Goal: Transaction & Acquisition: Book appointment/travel/reservation

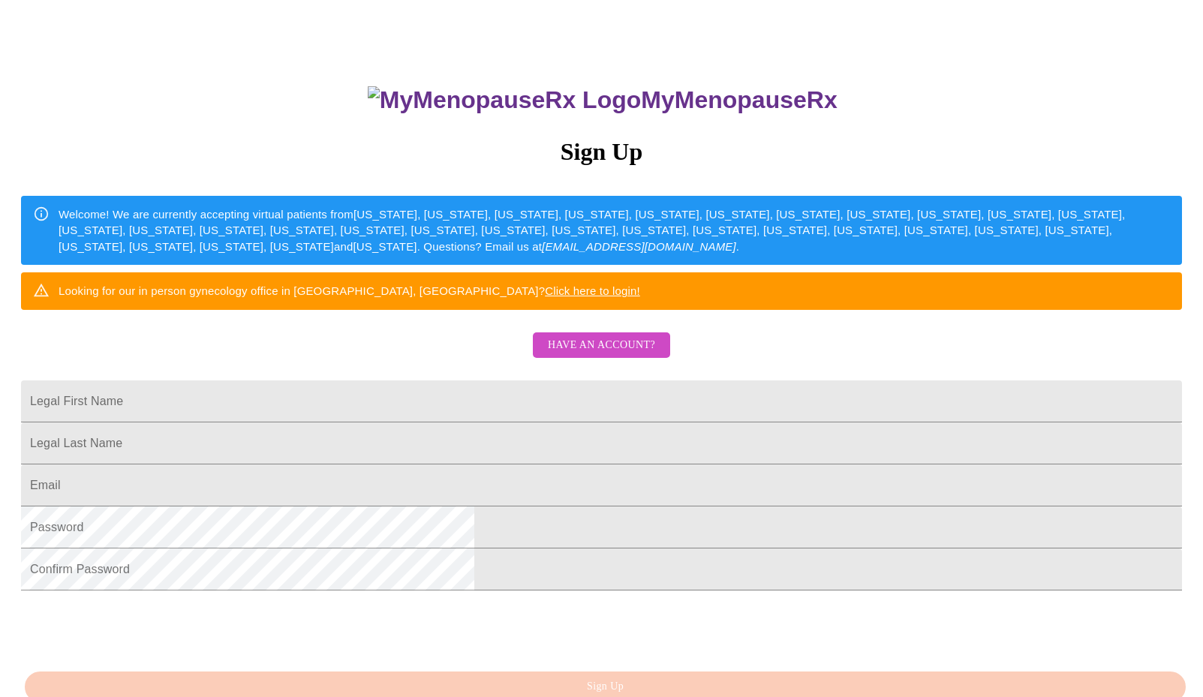
scroll to position [225, 0]
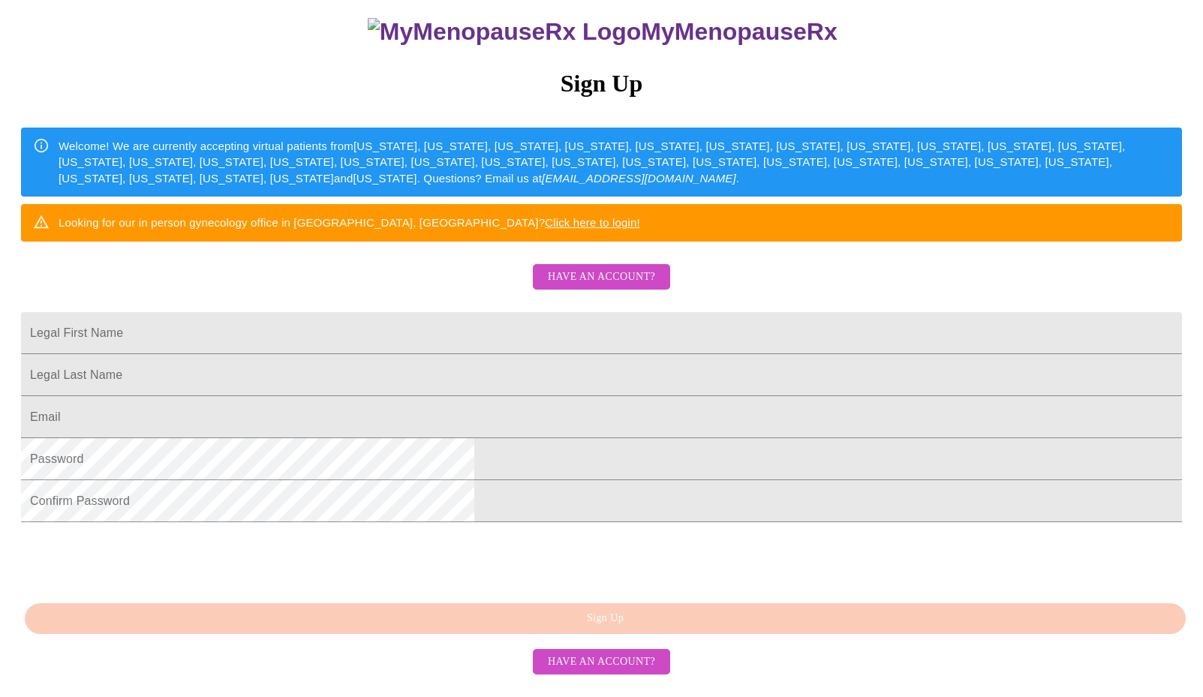
click at [597, 268] on span "Have an account?" at bounding box center [601, 277] width 107 height 19
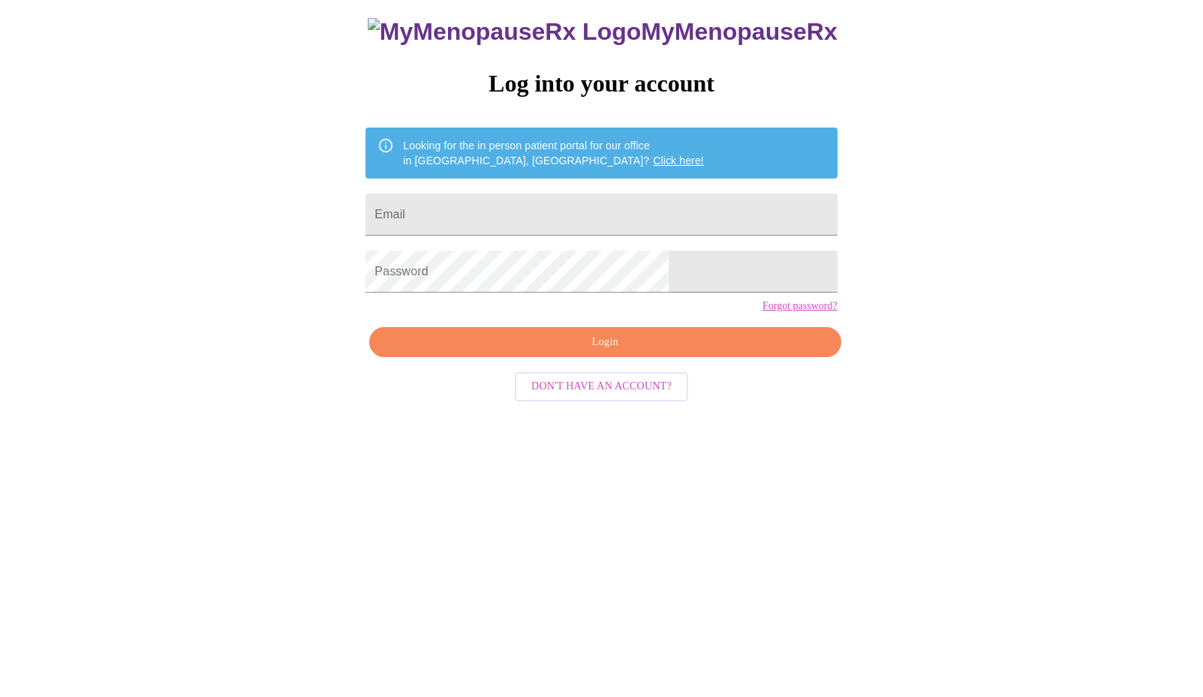
scroll to position [15, 0]
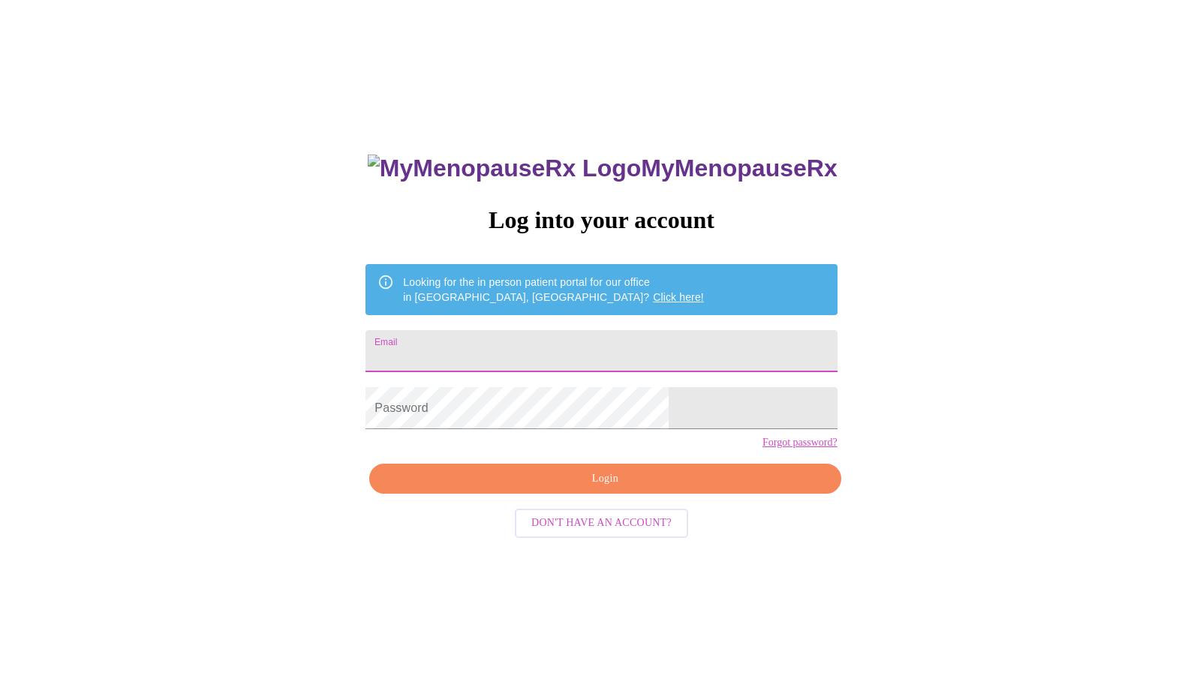
click at [531, 345] on input "Email" at bounding box center [600, 351] width 471 height 42
type input "[EMAIL_ADDRESS][DOMAIN_NAME]"
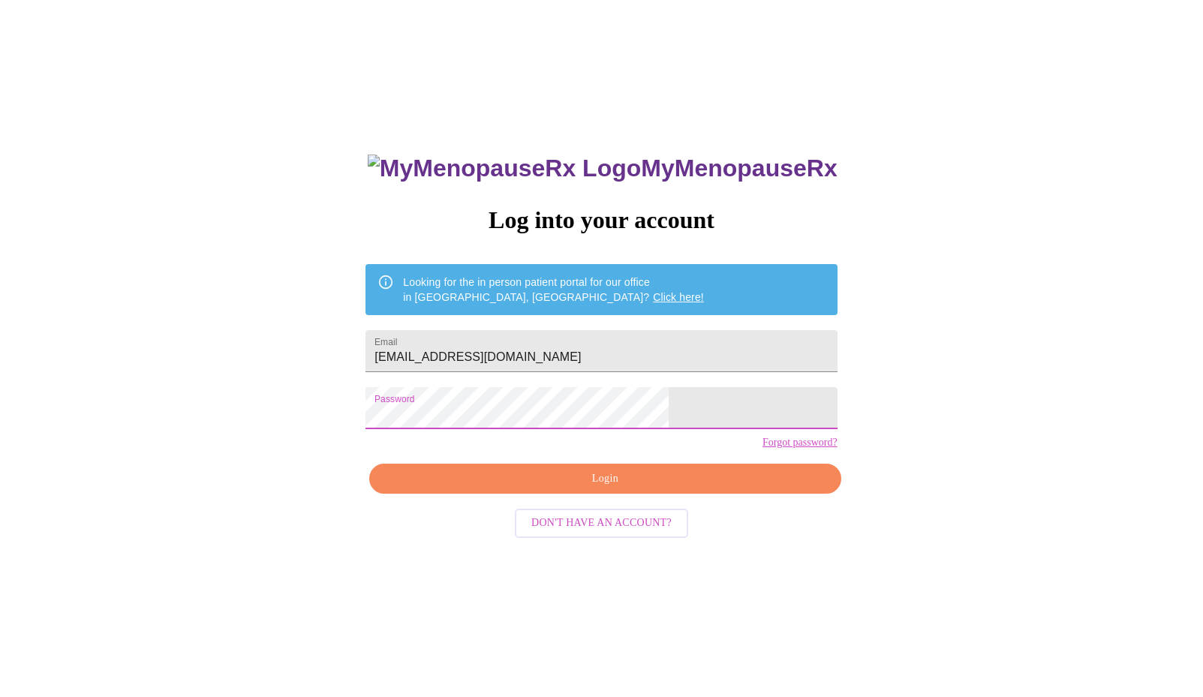
click at [603, 489] on span "Login" at bounding box center [605, 479] width 437 height 19
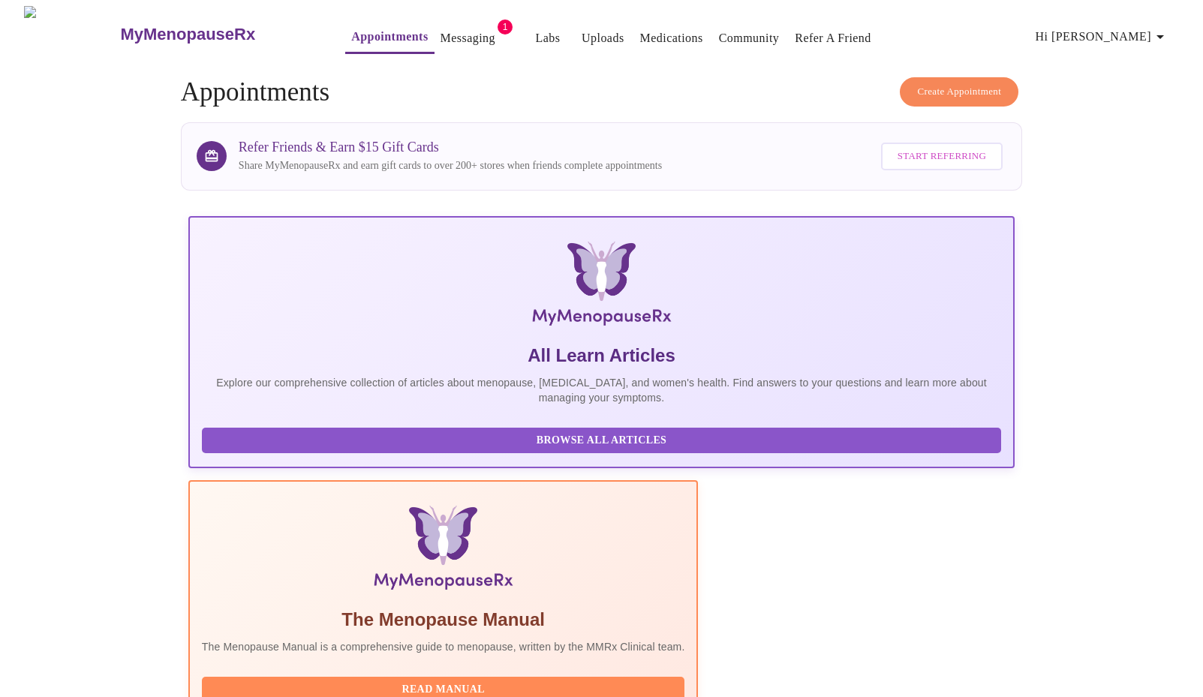
click at [444, 28] on link "Messaging" at bounding box center [468, 38] width 55 height 21
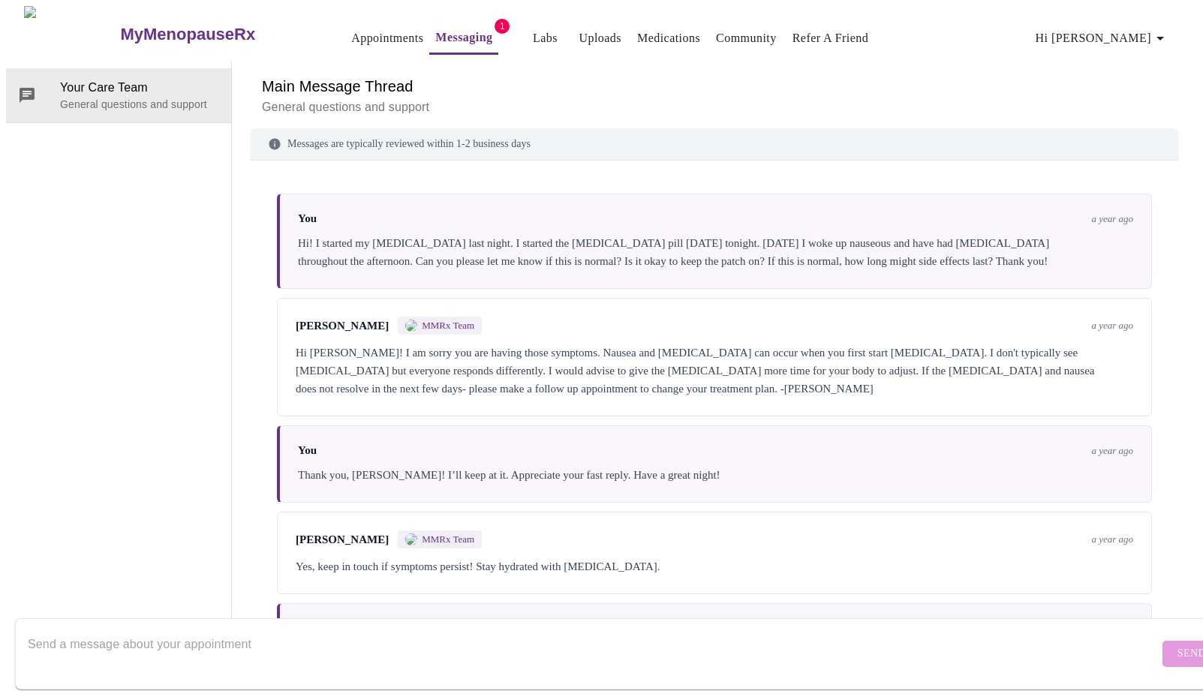
click at [533, 35] on link "Labs" at bounding box center [545, 38] width 25 height 21
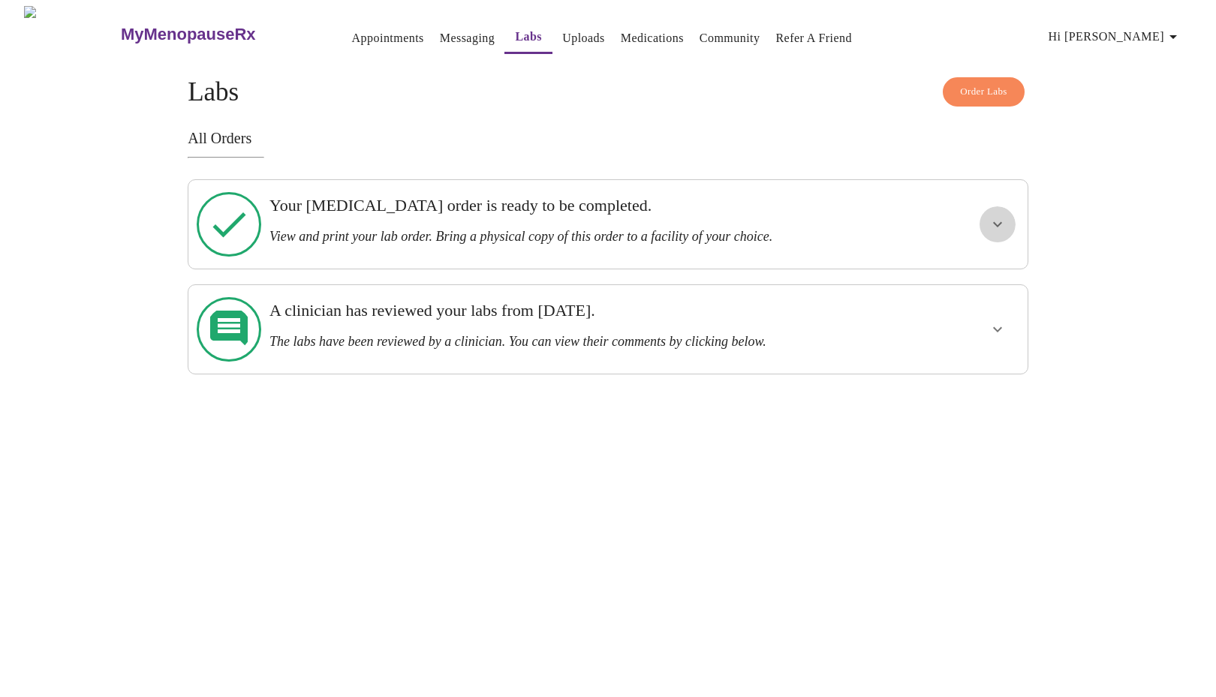
click at [1003, 215] on icon "show more" at bounding box center [997, 224] width 18 height 18
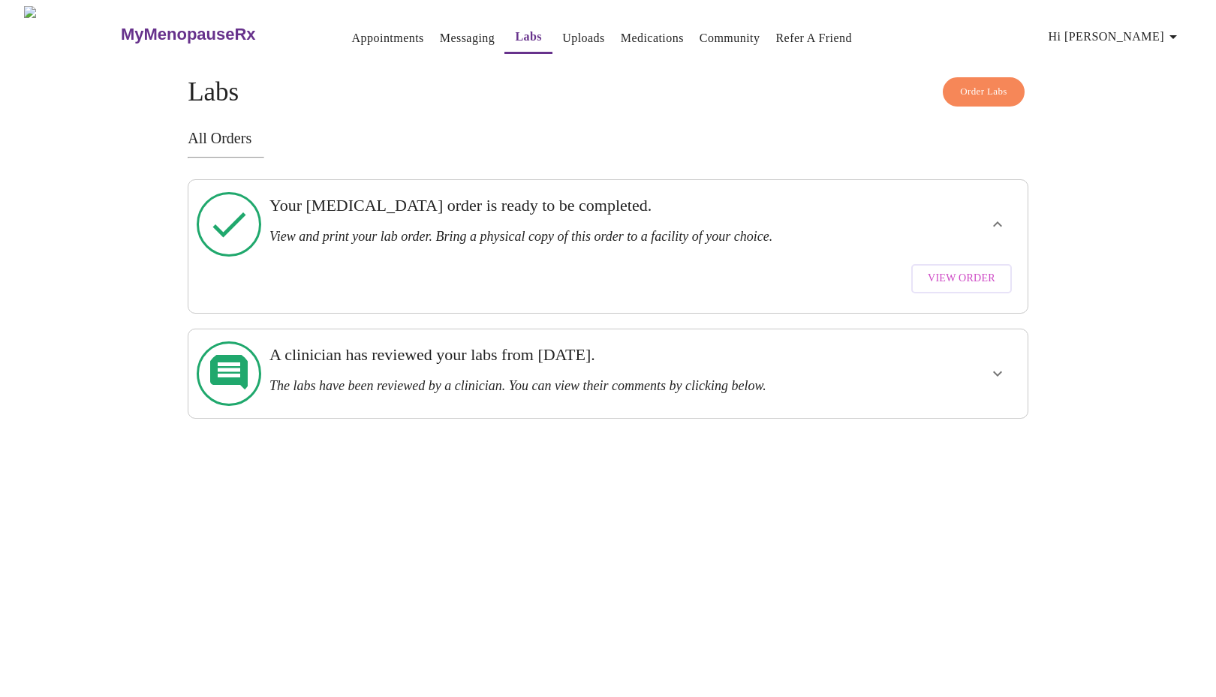
click at [941, 269] on span "View Order" at bounding box center [962, 278] width 68 height 19
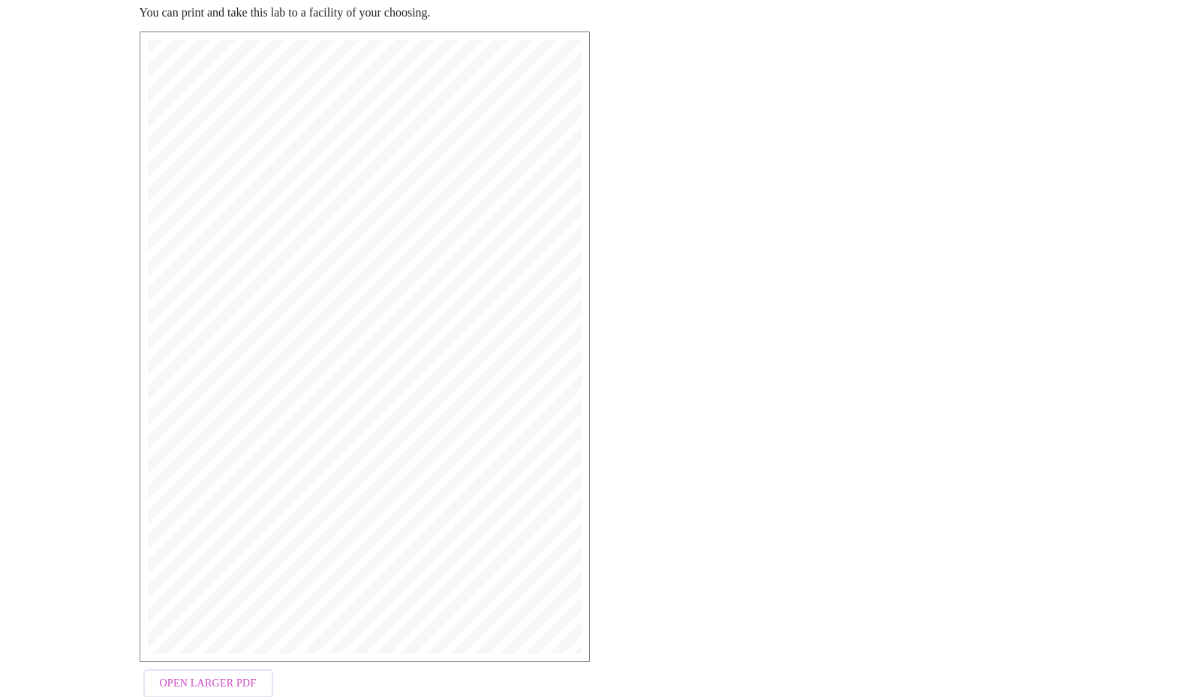
scroll to position [230, 0]
click at [209, 642] on span "Open Larger PDF" at bounding box center [208, 651] width 97 height 19
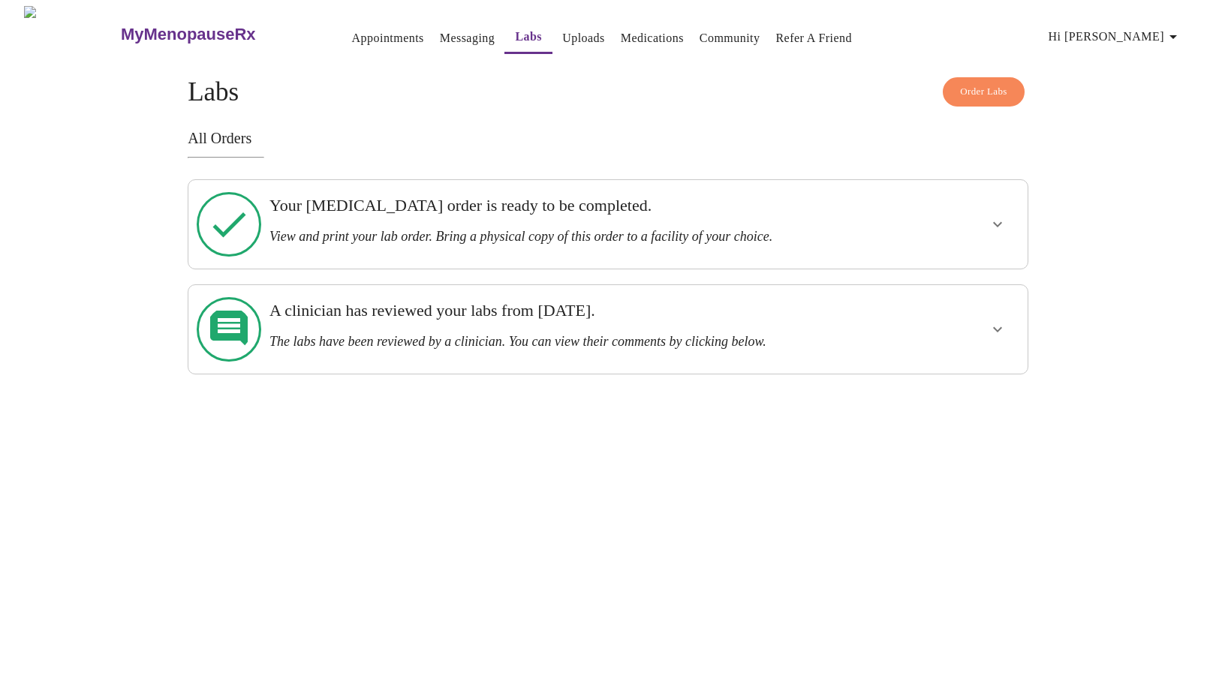
click at [352, 28] on link "Appointments" at bounding box center [388, 38] width 72 height 21
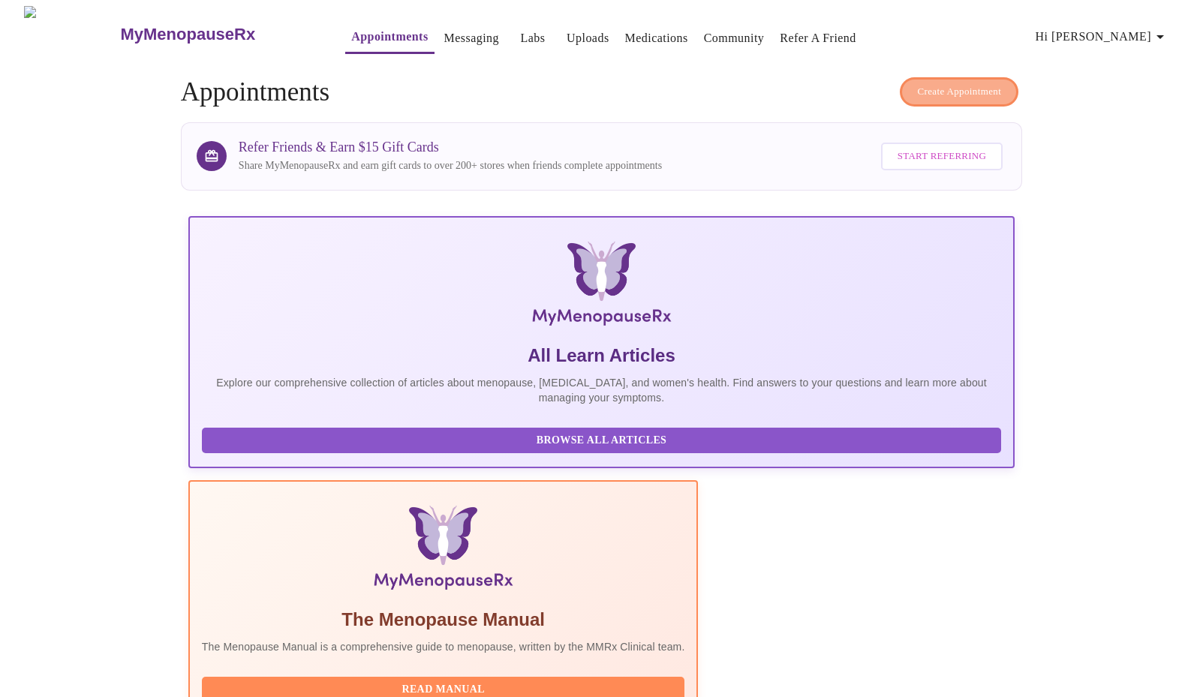
click at [957, 89] on span "Create Appointment" at bounding box center [959, 91] width 84 height 17
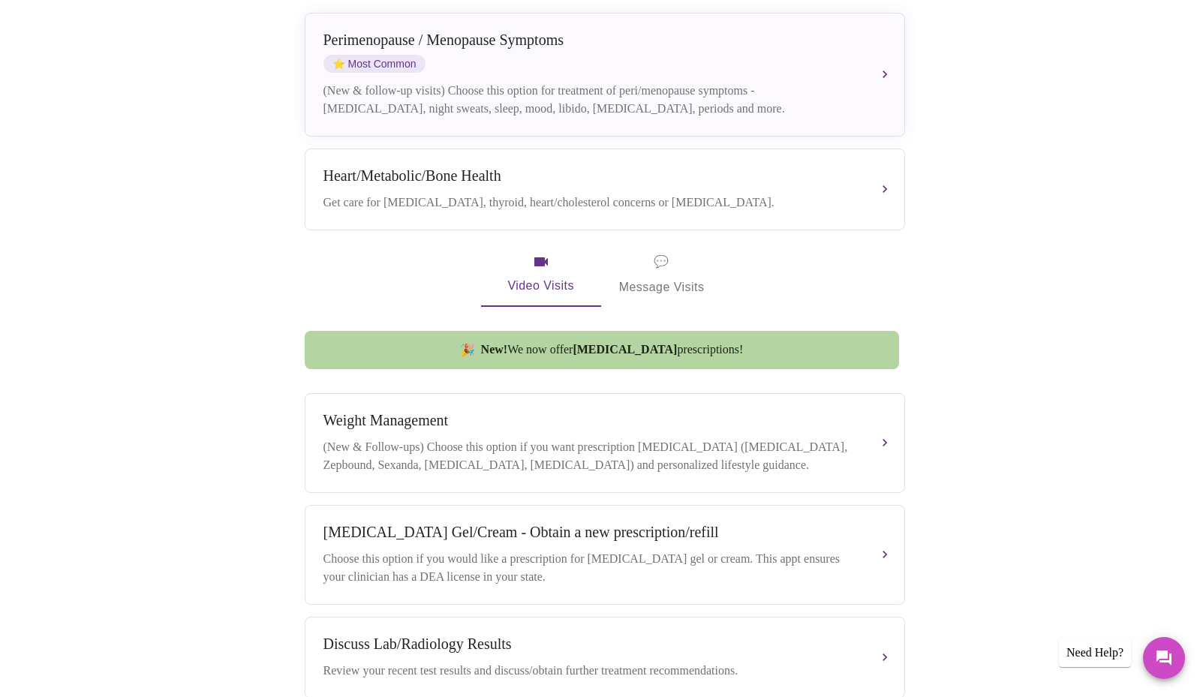
scroll to position [40, 0]
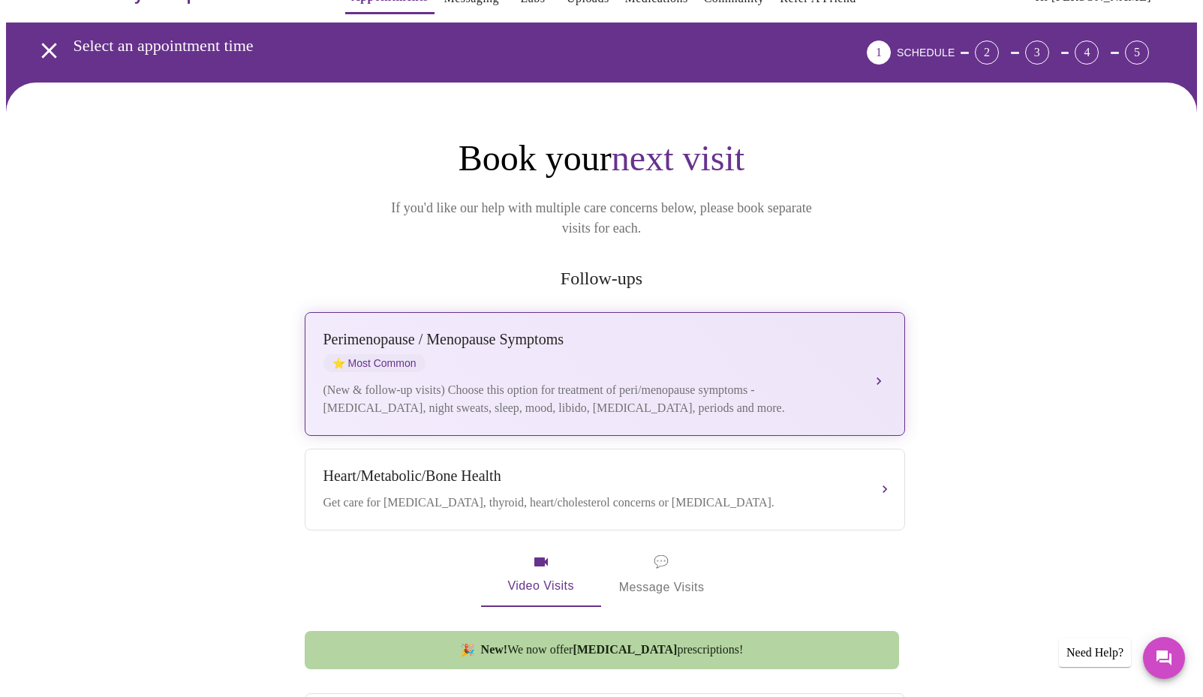
click at [513, 381] on div "(New & follow-up visits) Choose this option for treatment of peri/menopause sym…" at bounding box center [589, 399] width 533 height 36
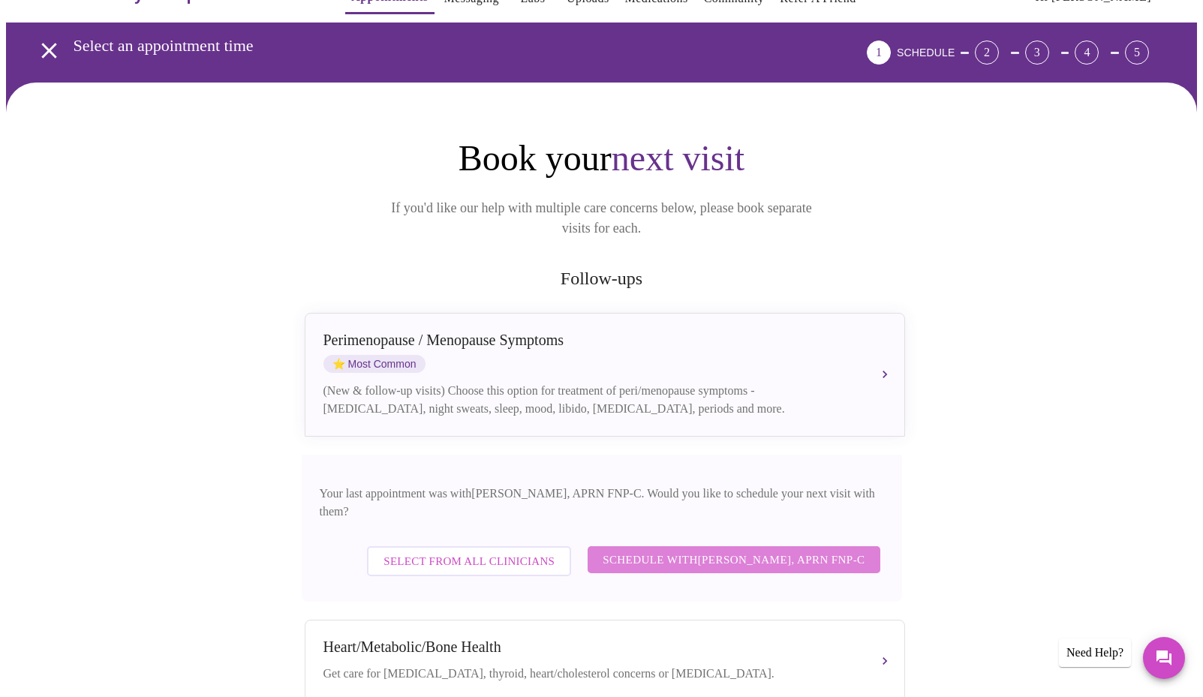
click at [753, 550] on span "Schedule with [PERSON_NAME], APRN FNP-C" at bounding box center [734, 560] width 262 height 20
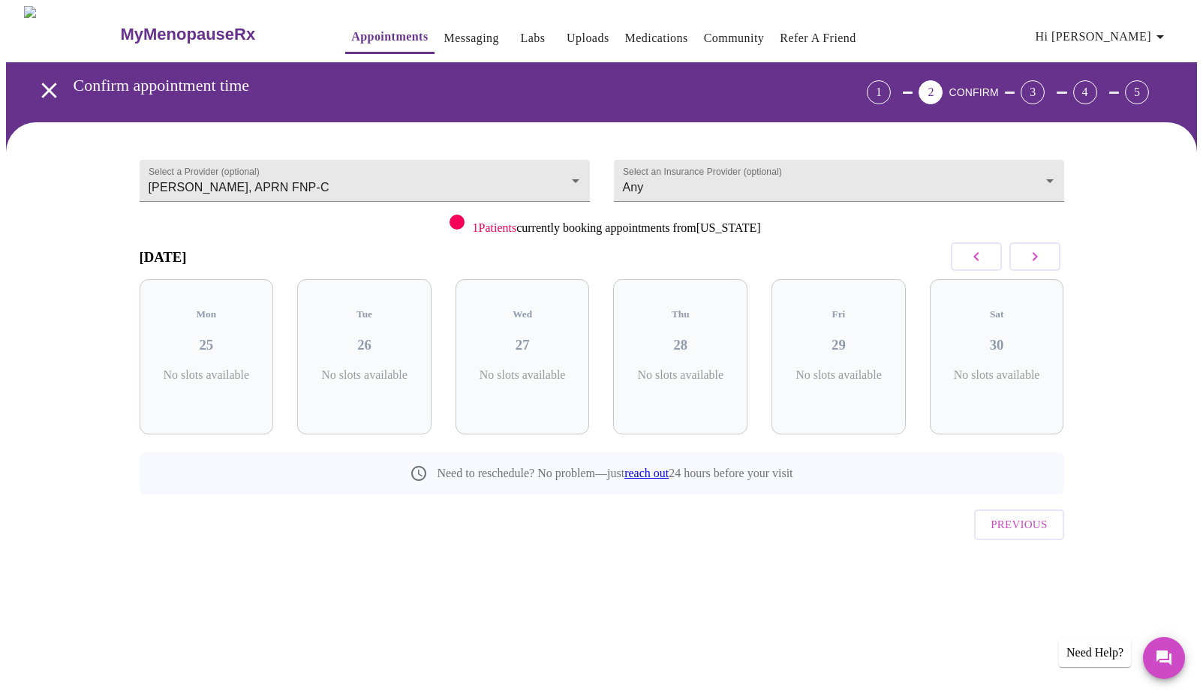
scroll to position [0, 0]
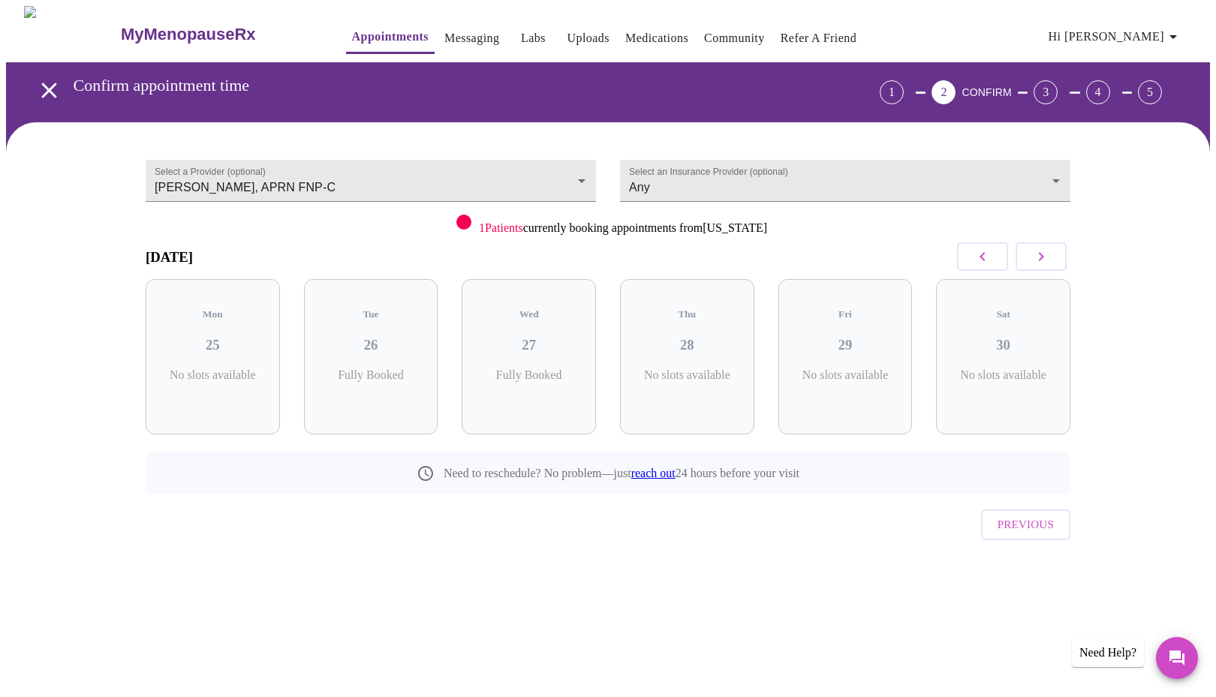
click at [1039, 262] on icon "button" at bounding box center [1041, 257] width 18 height 18
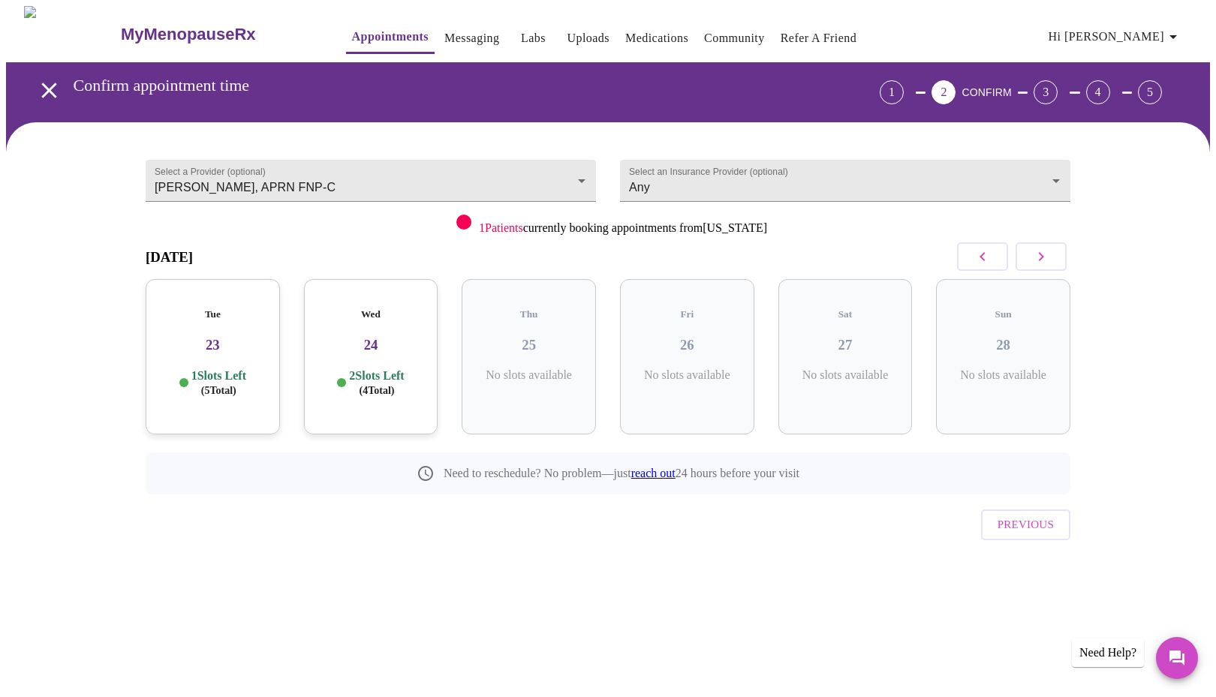
click at [1039, 262] on icon "button" at bounding box center [1041, 257] width 18 height 18
click at [701, 385] on span "( 8 Total)" at bounding box center [692, 390] width 35 height 11
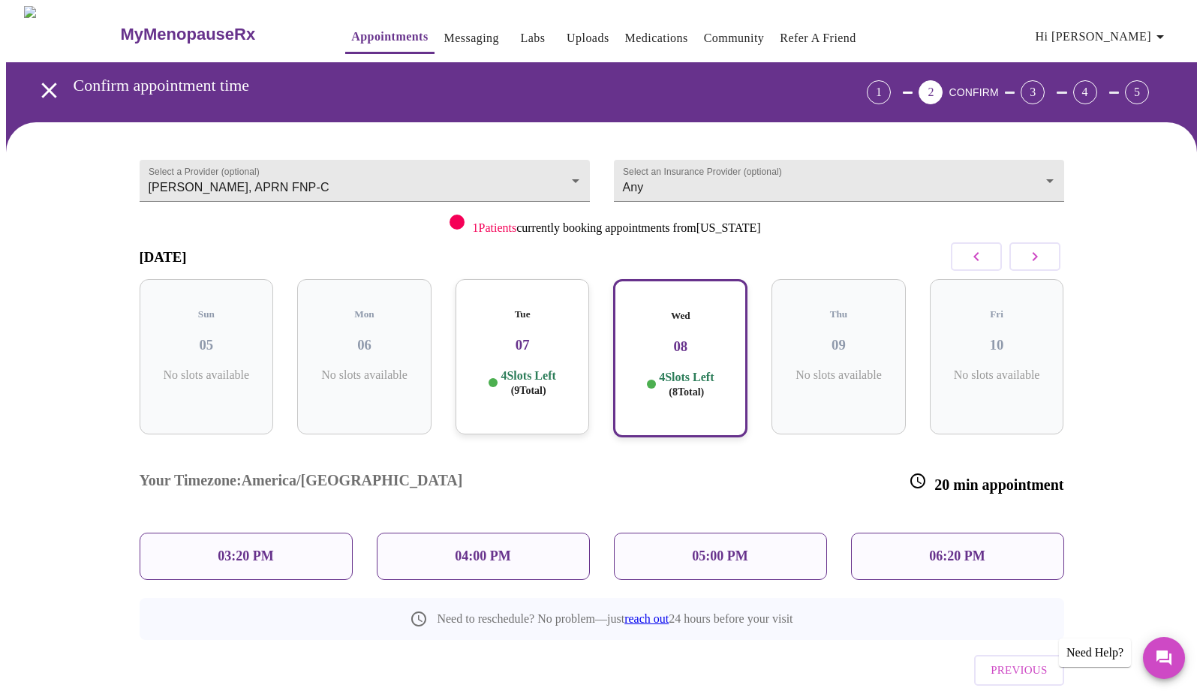
click at [740, 549] on p "05:00 PM" at bounding box center [720, 557] width 56 height 16
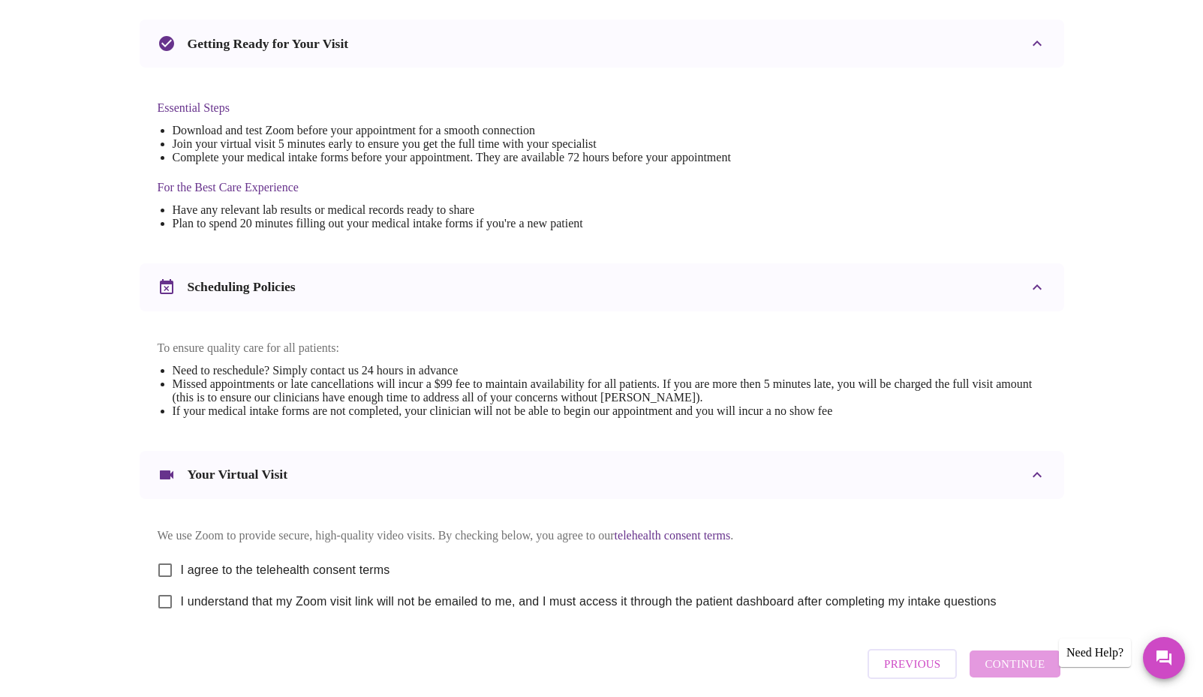
scroll to position [390, 0]
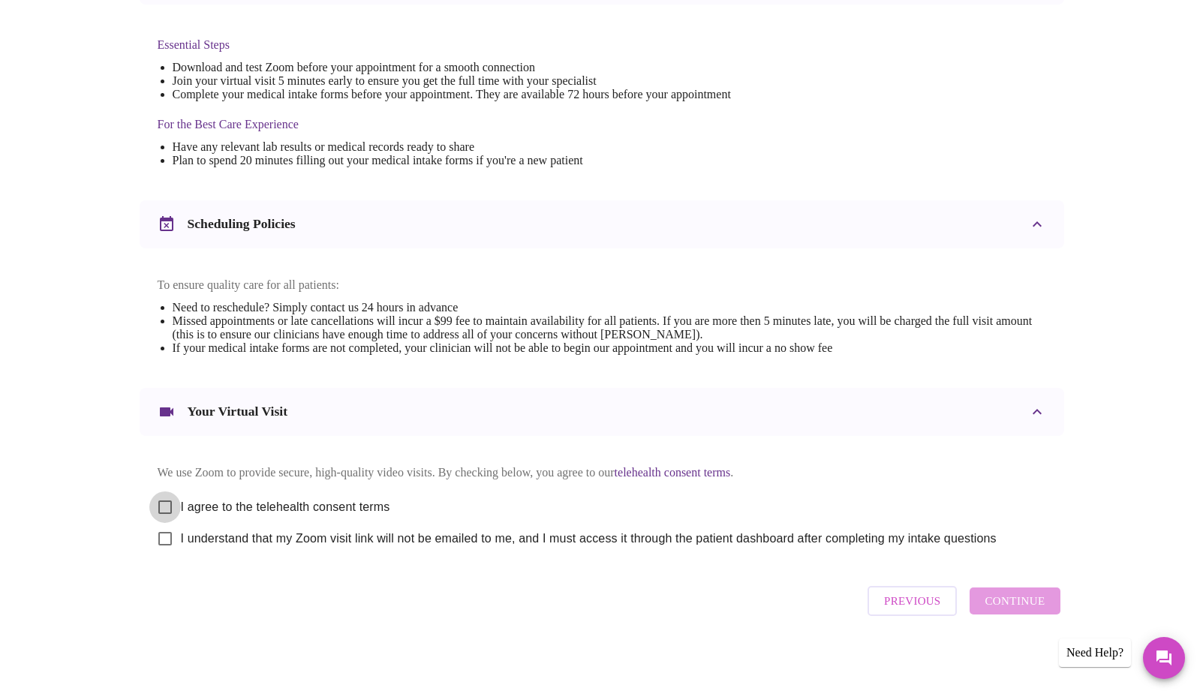
click at [172, 502] on input "I agree to the telehealth consent terms" at bounding box center [165, 508] width 32 height 32
checkbox input "true"
drag, startPoint x: 163, startPoint y: 537, endPoint x: 185, endPoint y: 539, distance: 22.6
click at [164, 537] on input "I understand that my Zoom visit link will not be emailed to me, and I must acce…" at bounding box center [165, 539] width 32 height 32
checkbox input "true"
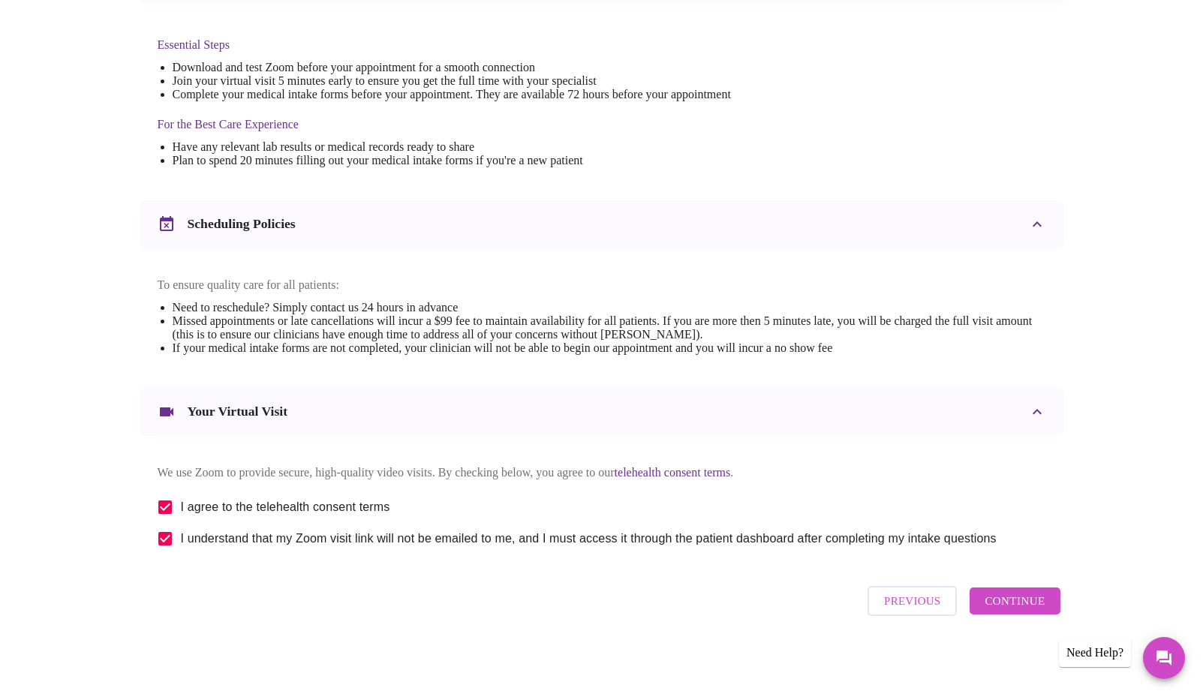
click at [1039, 600] on span "Continue" at bounding box center [1015, 601] width 60 height 20
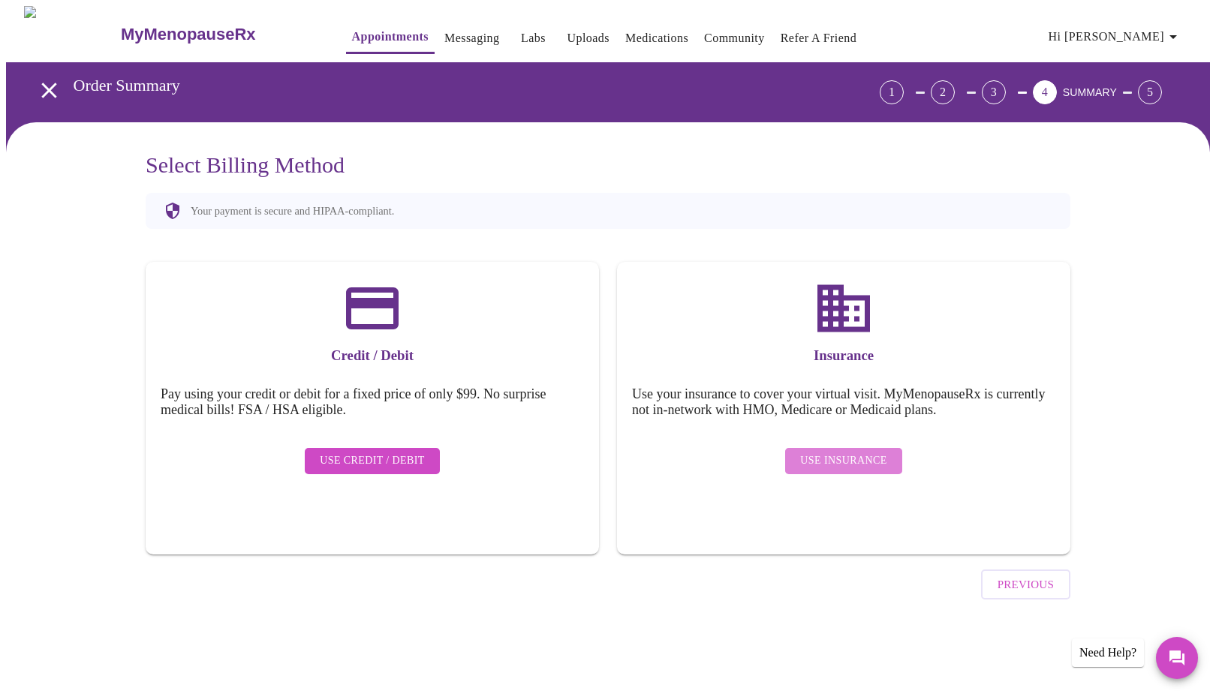
click at [852, 452] on span "Use Insurance" at bounding box center [843, 461] width 86 height 19
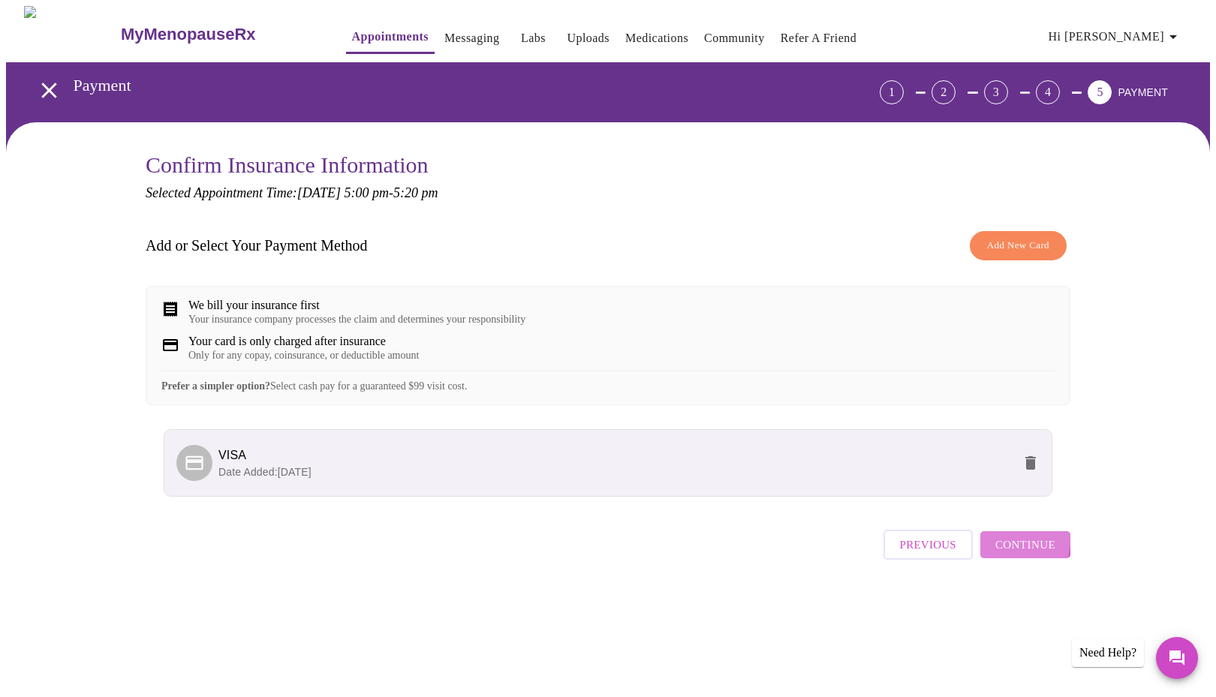
click at [1009, 555] on span "Continue" at bounding box center [1025, 545] width 60 height 20
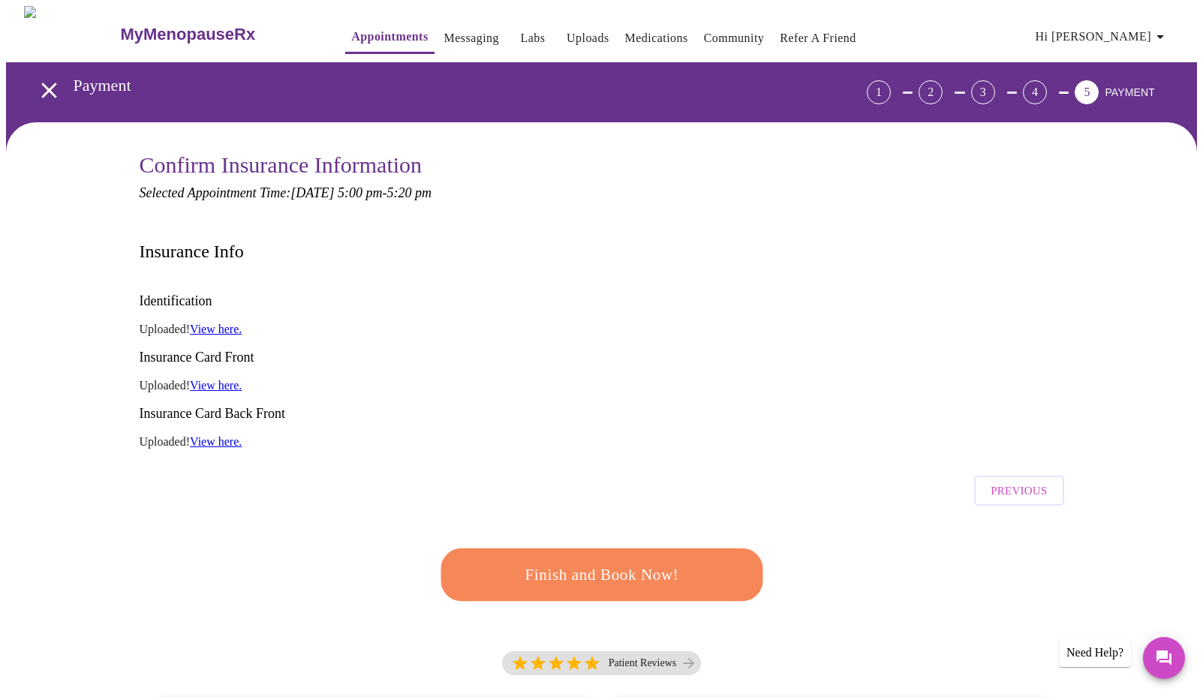
click at [543, 561] on span "Finish and Book Now!" at bounding box center [602, 575] width 278 height 28
